Goal: Task Accomplishment & Management: Complete application form

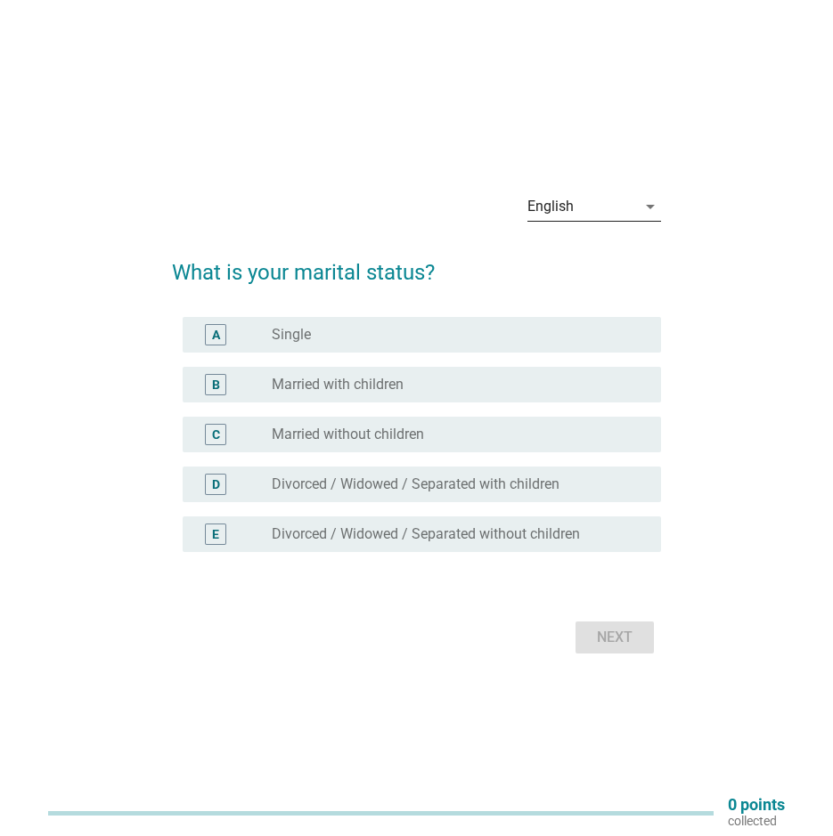
click at [565, 213] on div "English" at bounding box center [550, 207] width 46 height 16
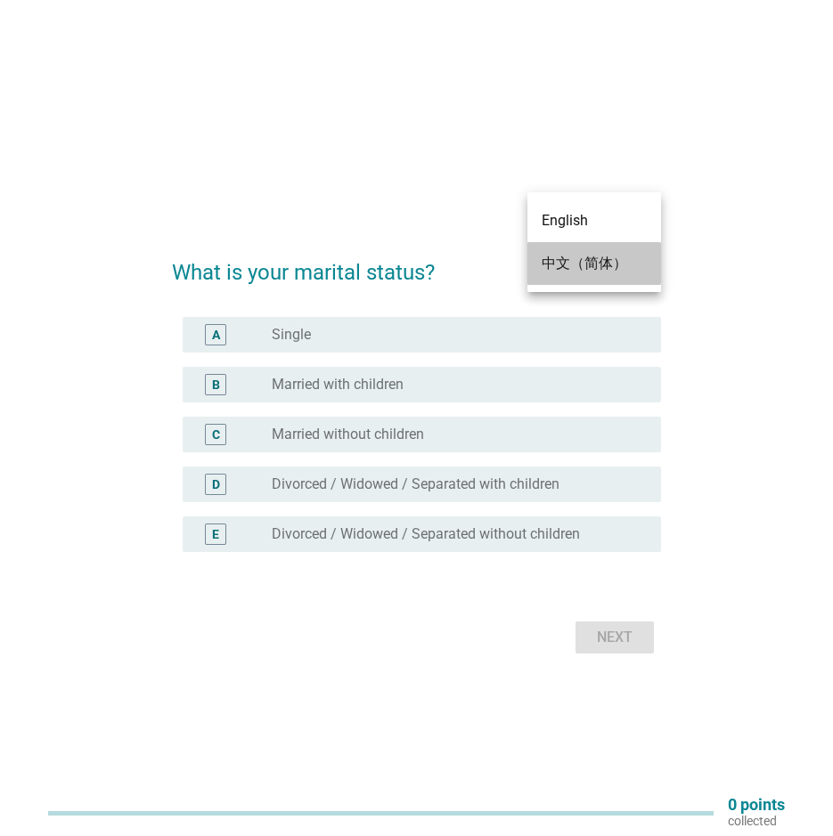
click at [593, 251] on div "中文（简体）" at bounding box center [594, 263] width 105 height 43
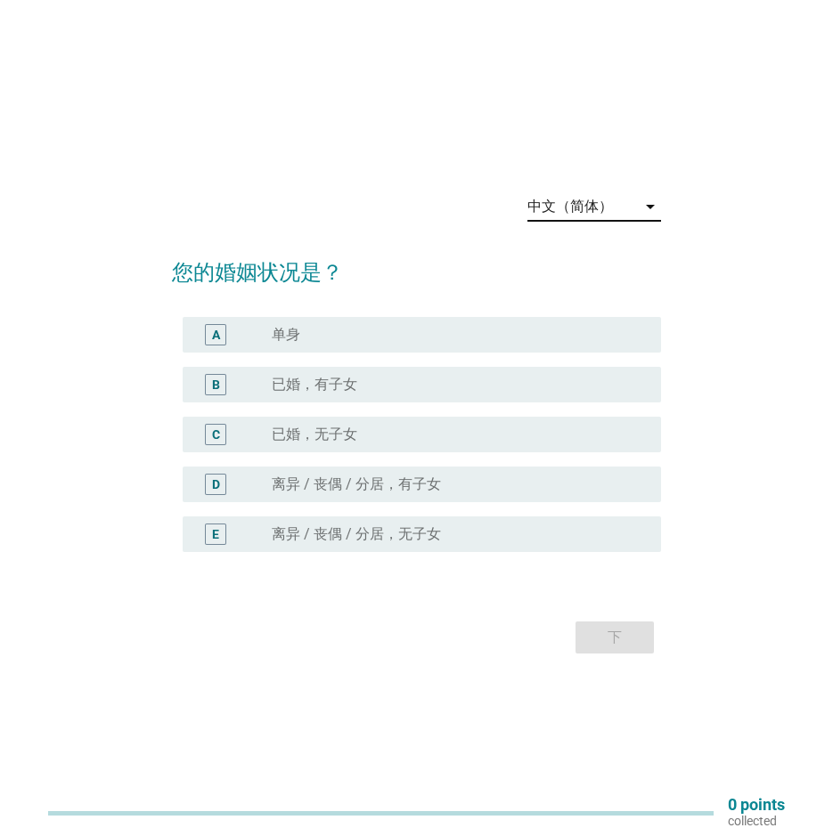
click at [593, 251] on h2 "您的婚姻状况是？" at bounding box center [416, 264] width 489 height 50
click at [397, 342] on div "radio_button_unchecked 单身" at bounding box center [452, 335] width 361 height 18
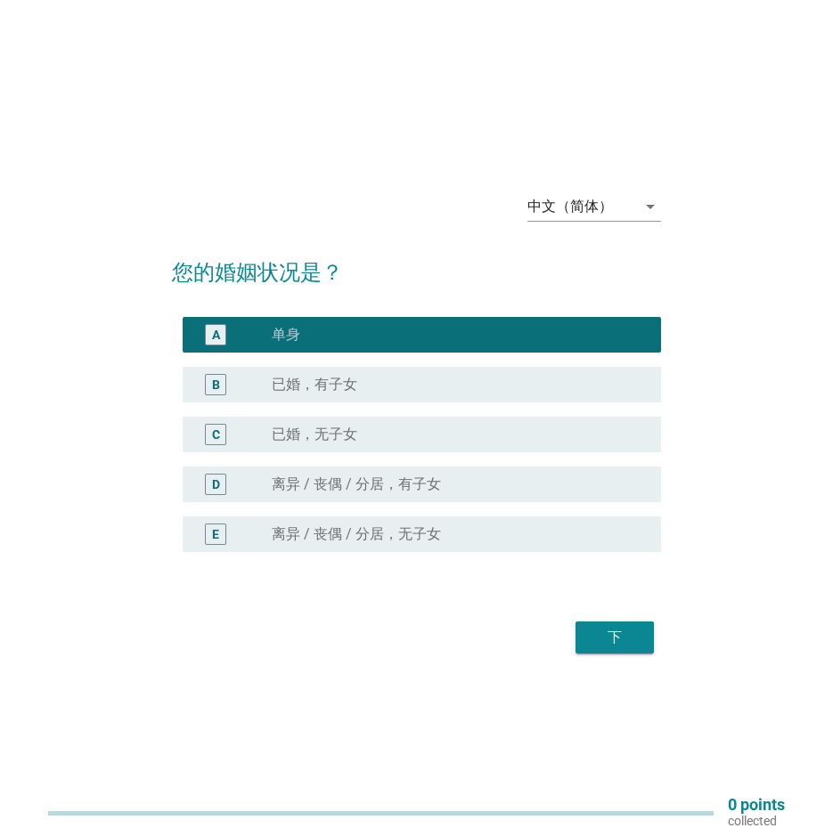
click at [604, 635] on div "下" at bounding box center [615, 637] width 50 height 21
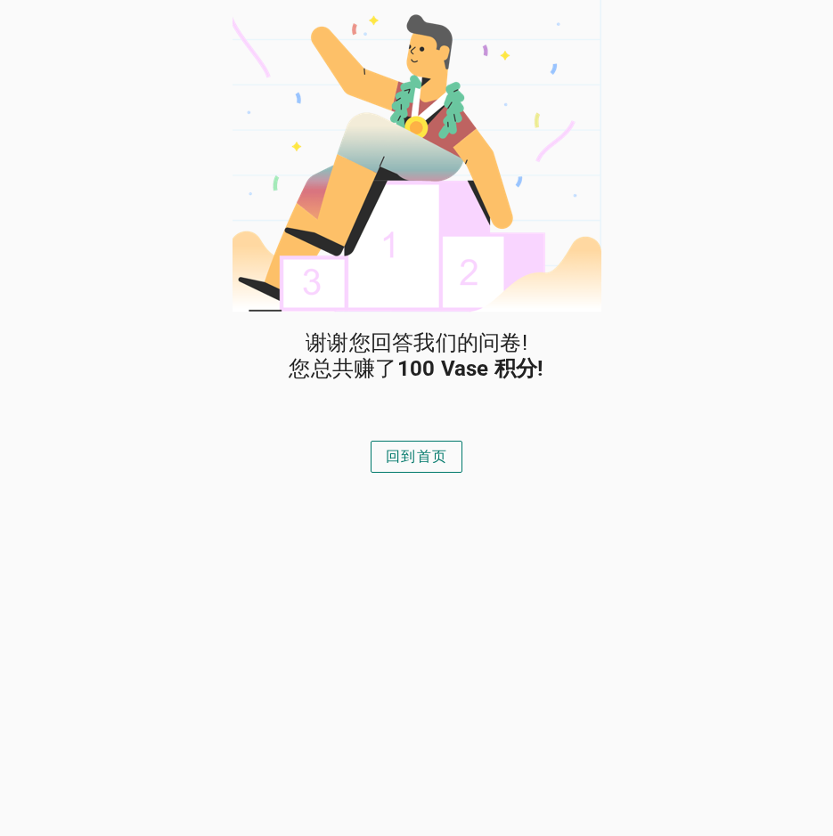
click at [440, 470] on button "回到首页" at bounding box center [417, 457] width 92 height 32
click at [416, 452] on div "回到首页" at bounding box center [416, 456] width 61 height 21
